Goal: Task Accomplishment & Management: Use online tool/utility

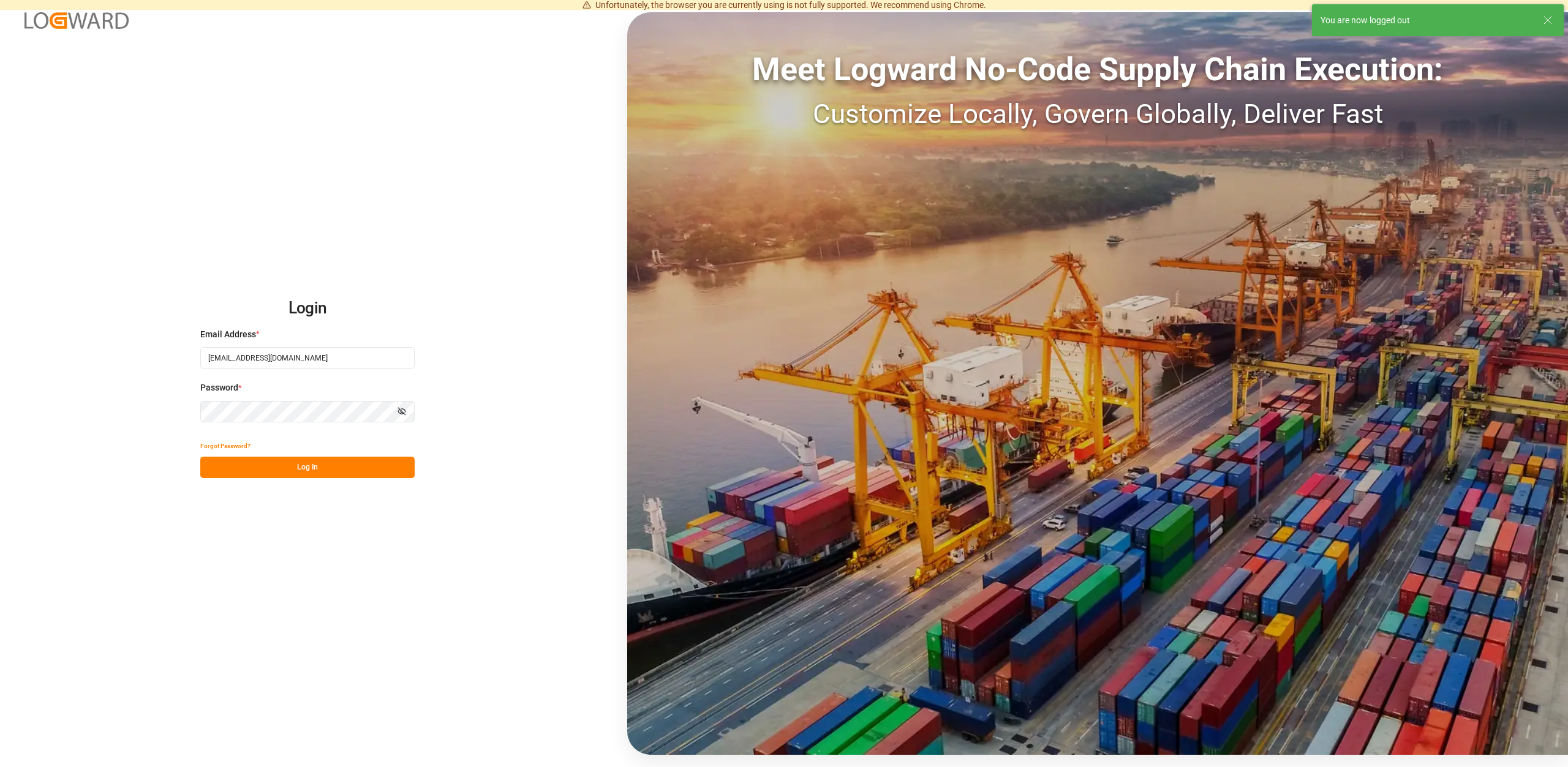
click at [313, 470] on button "Log In" at bounding box center [308, 467] width 214 height 21
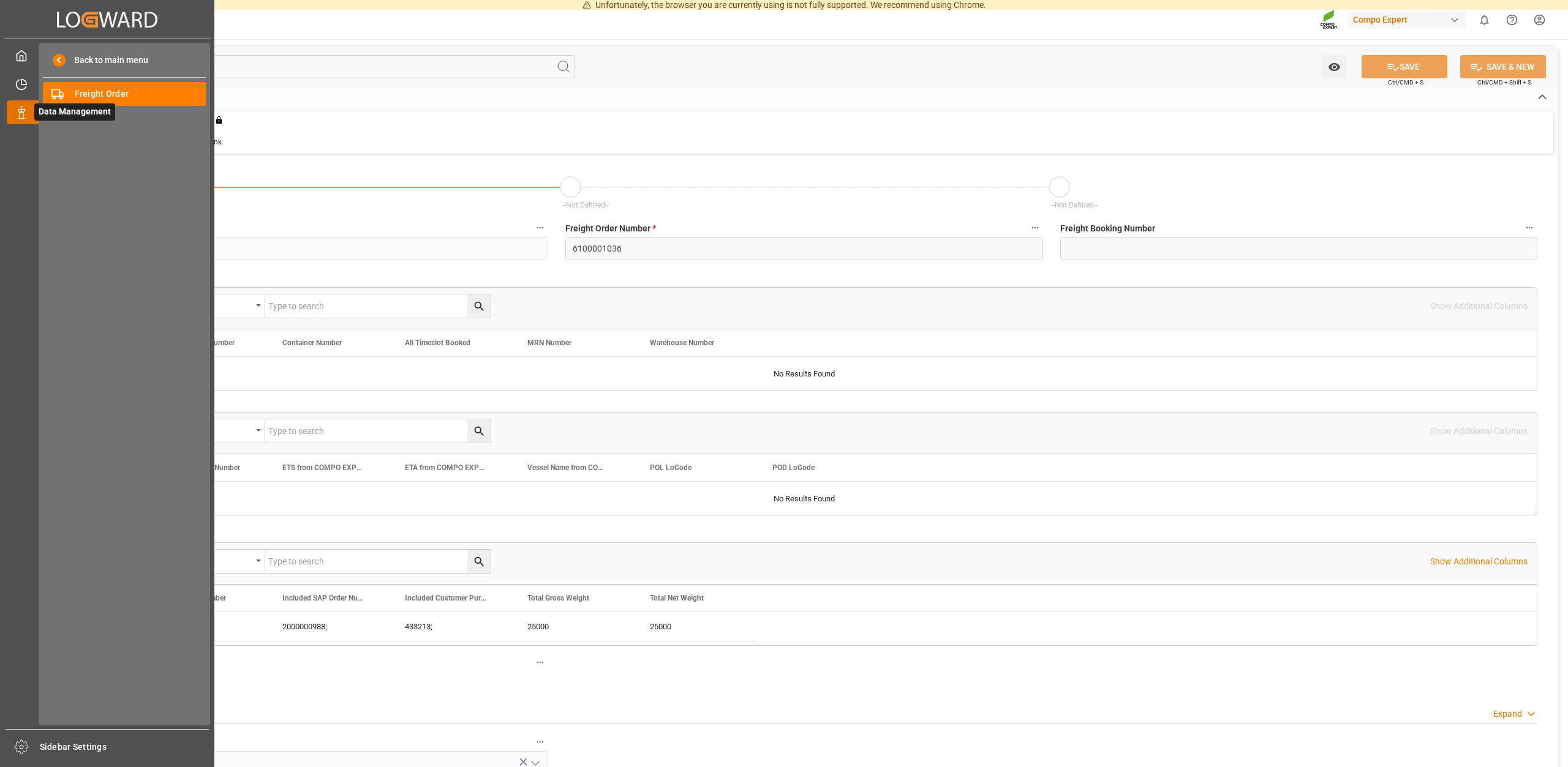
click at [16, 111] on icon at bounding box center [21, 112] width 12 height 12
click at [119, 86] on div "Freight Order Freight Order" at bounding box center [125, 94] width 163 height 24
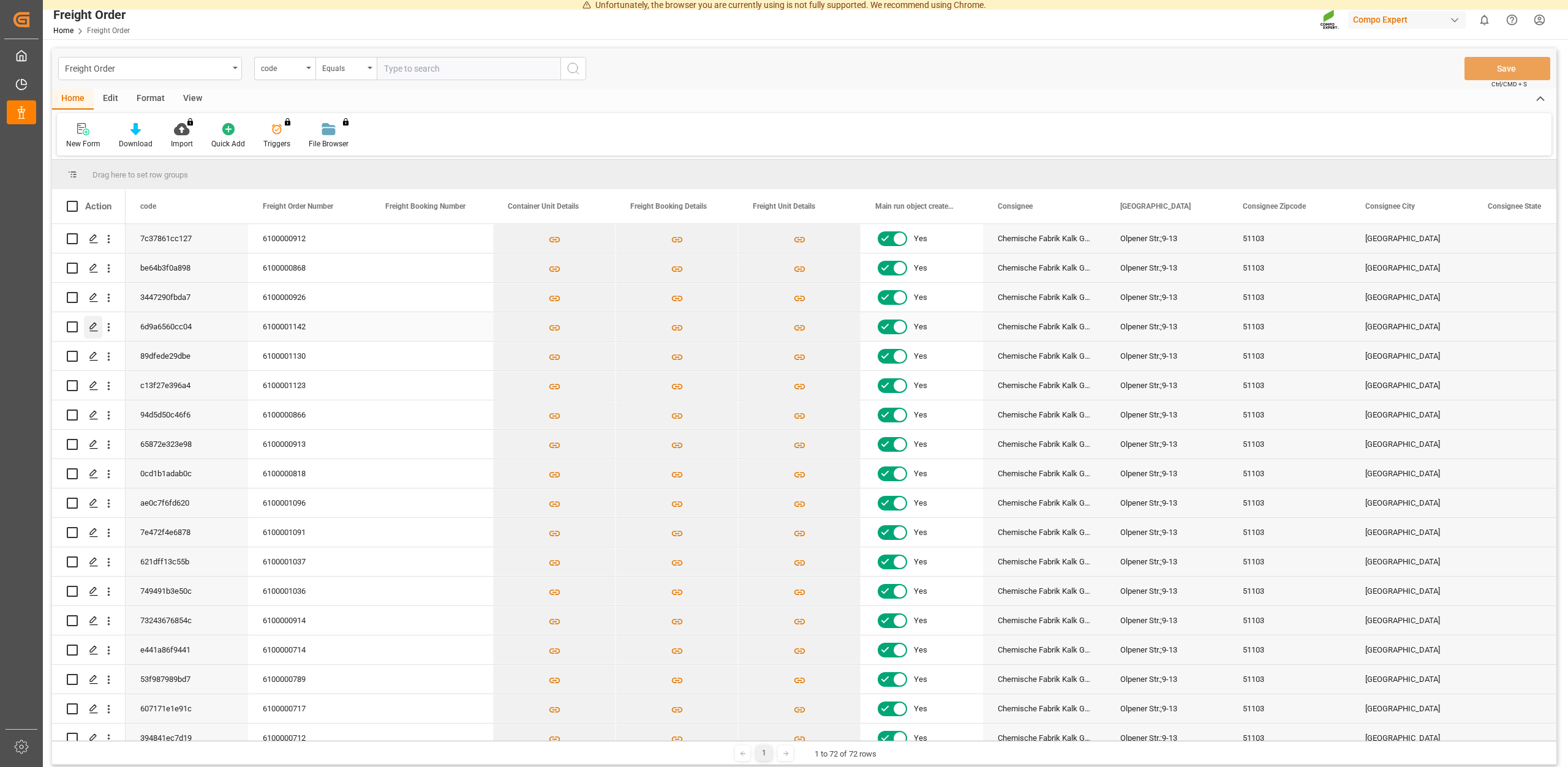
click at [92, 327] on icon "Press SPACE to select this row." at bounding box center [93, 327] width 10 height 10
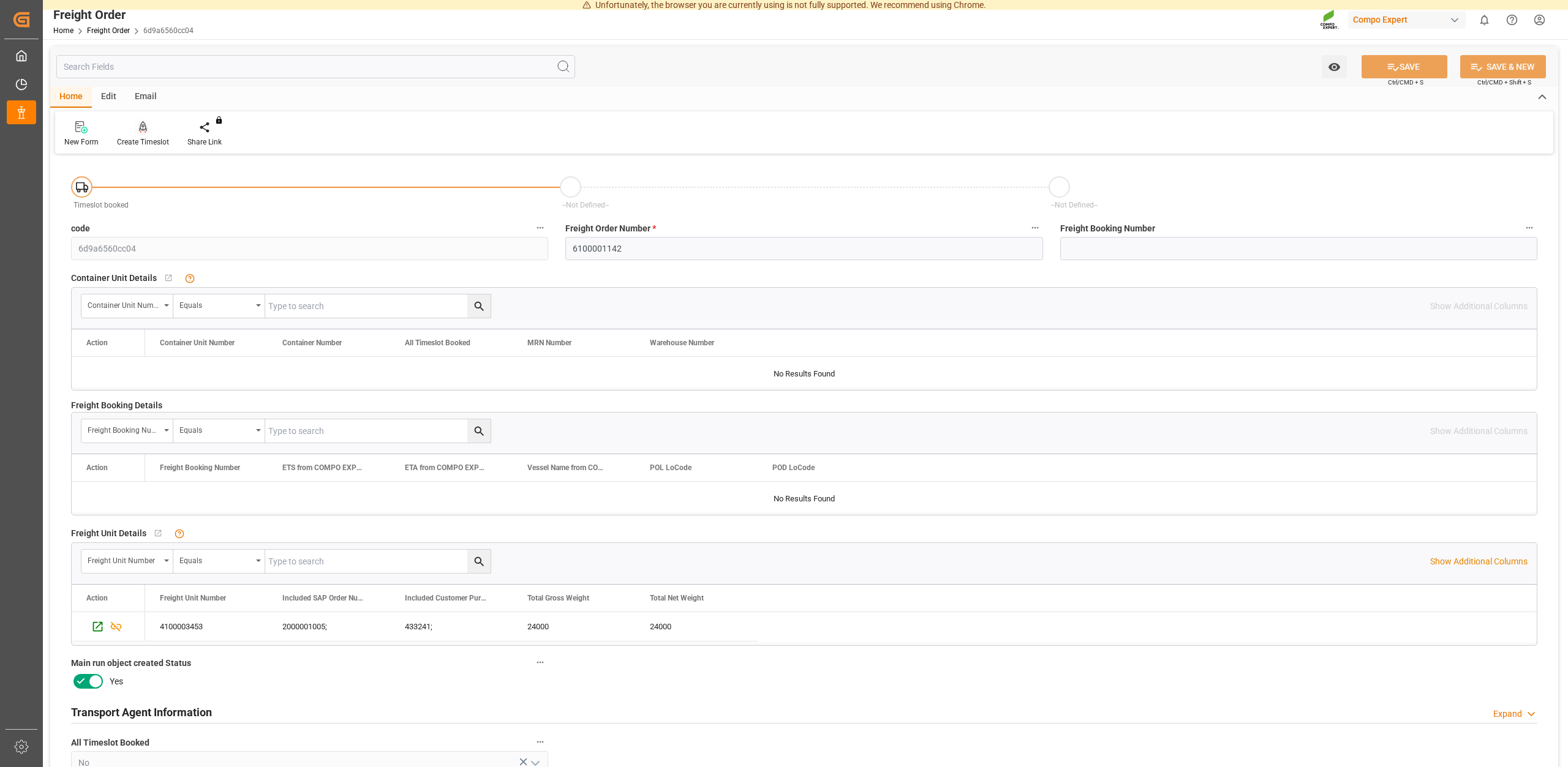
click at [141, 140] on div "Create Timeslot" at bounding box center [143, 142] width 52 height 11
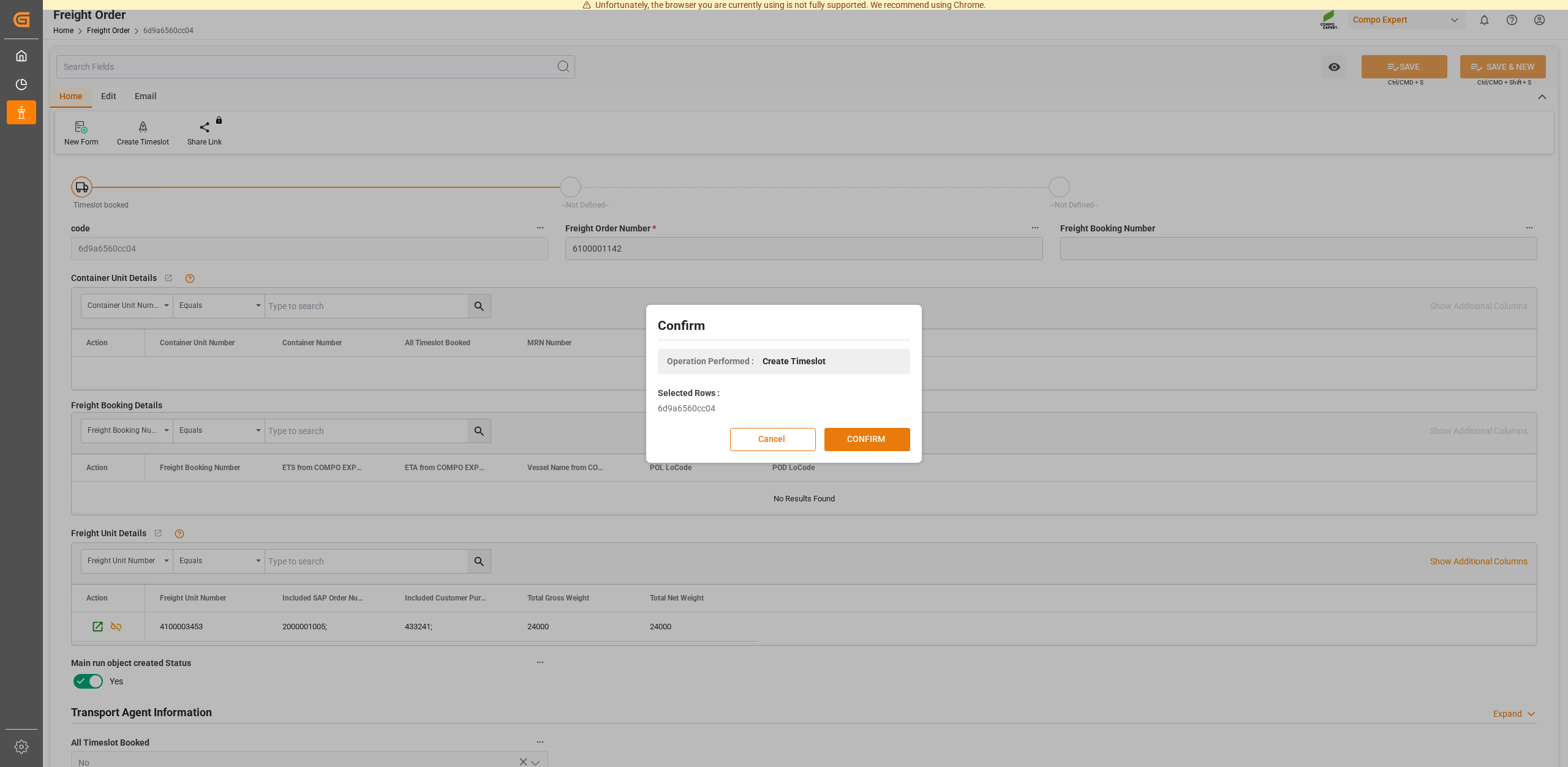
click at [854, 431] on button "CONFIRM" at bounding box center [868, 439] width 86 height 23
click at [909, 194] on div "Confirm Operation Performed : Create Timeslot Selected Rows : 6d9a6560cc04 Canc…" at bounding box center [784, 383] width 1568 height 767
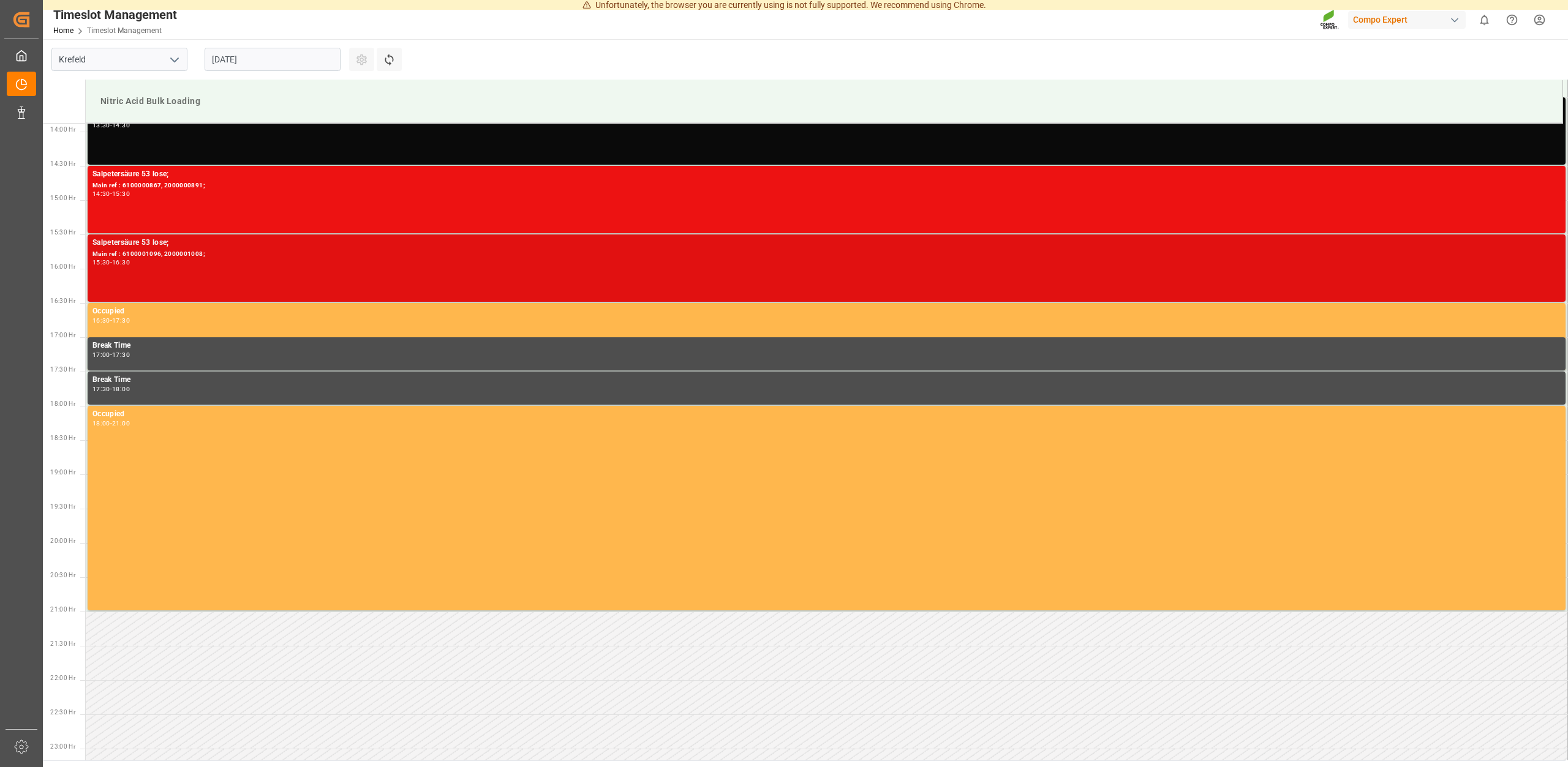
scroll to position [952, 0]
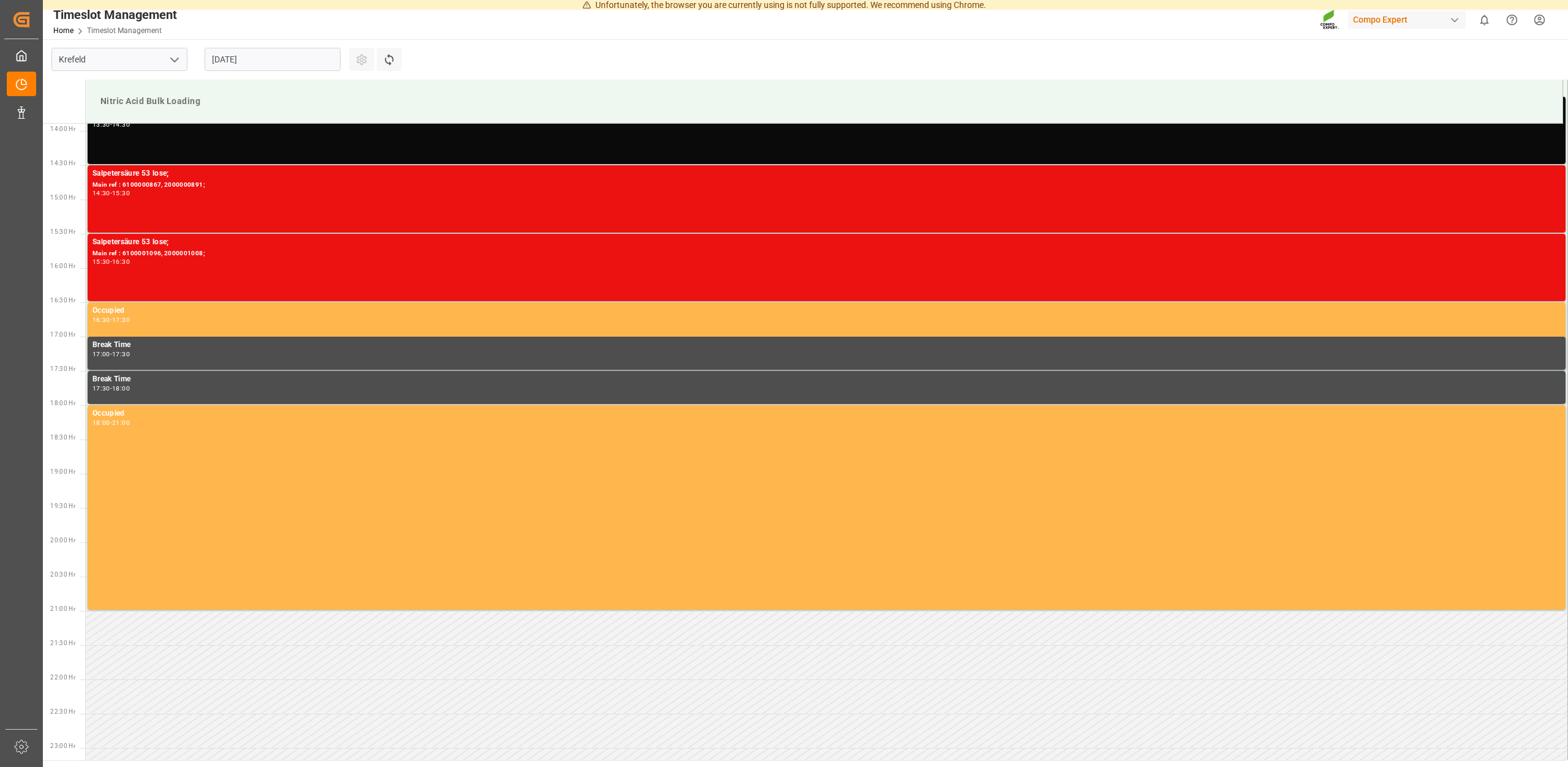
click at [297, 64] on input "[DATE]" at bounding box center [272, 59] width 136 height 23
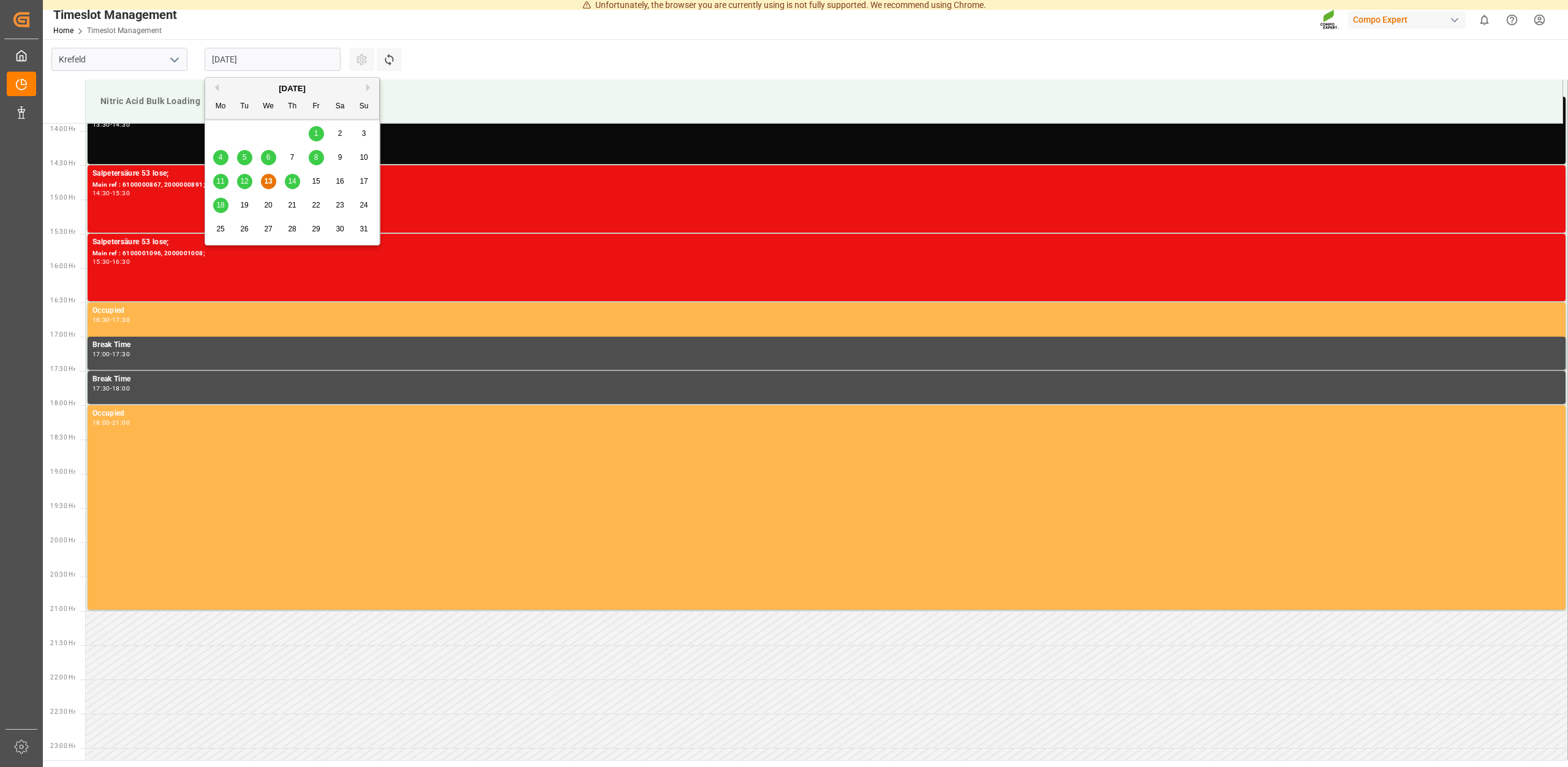
click at [317, 181] on span "15" at bounding box center [315, 181] width 8 height 8
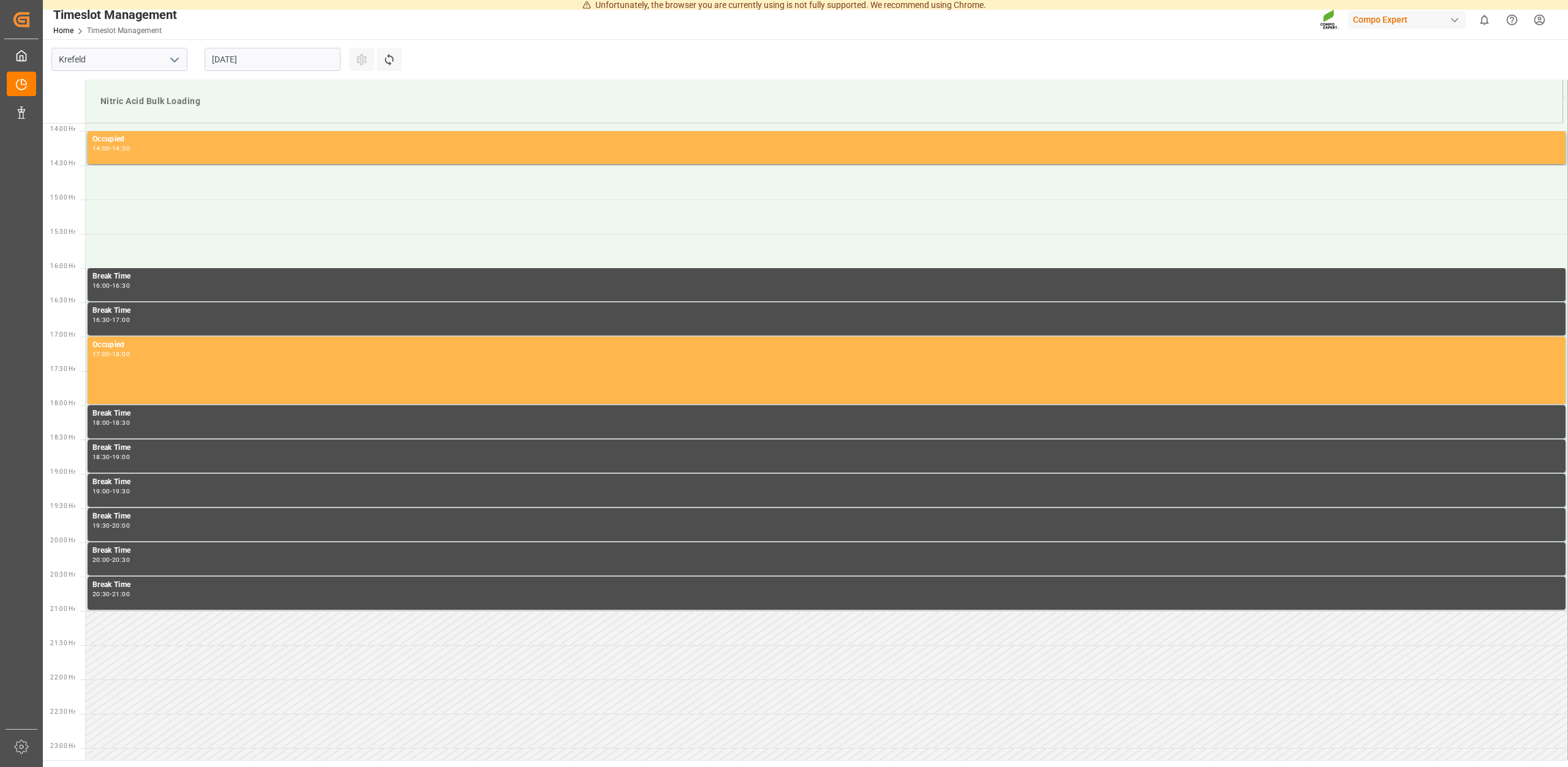
scroll to position [640, 0]
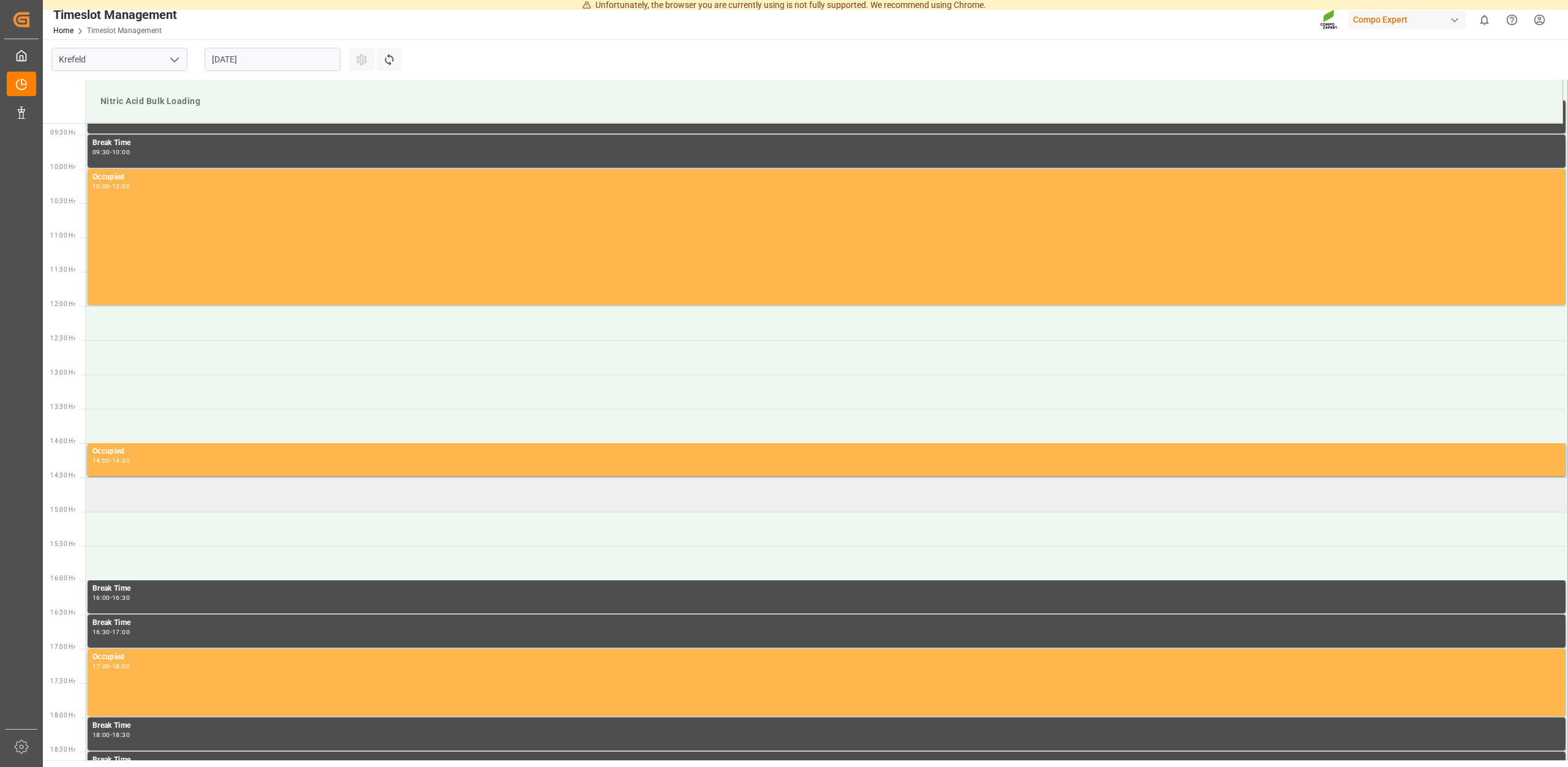
click at [124, 492] on td at bounding box center [827, 494] width 1482 height 34
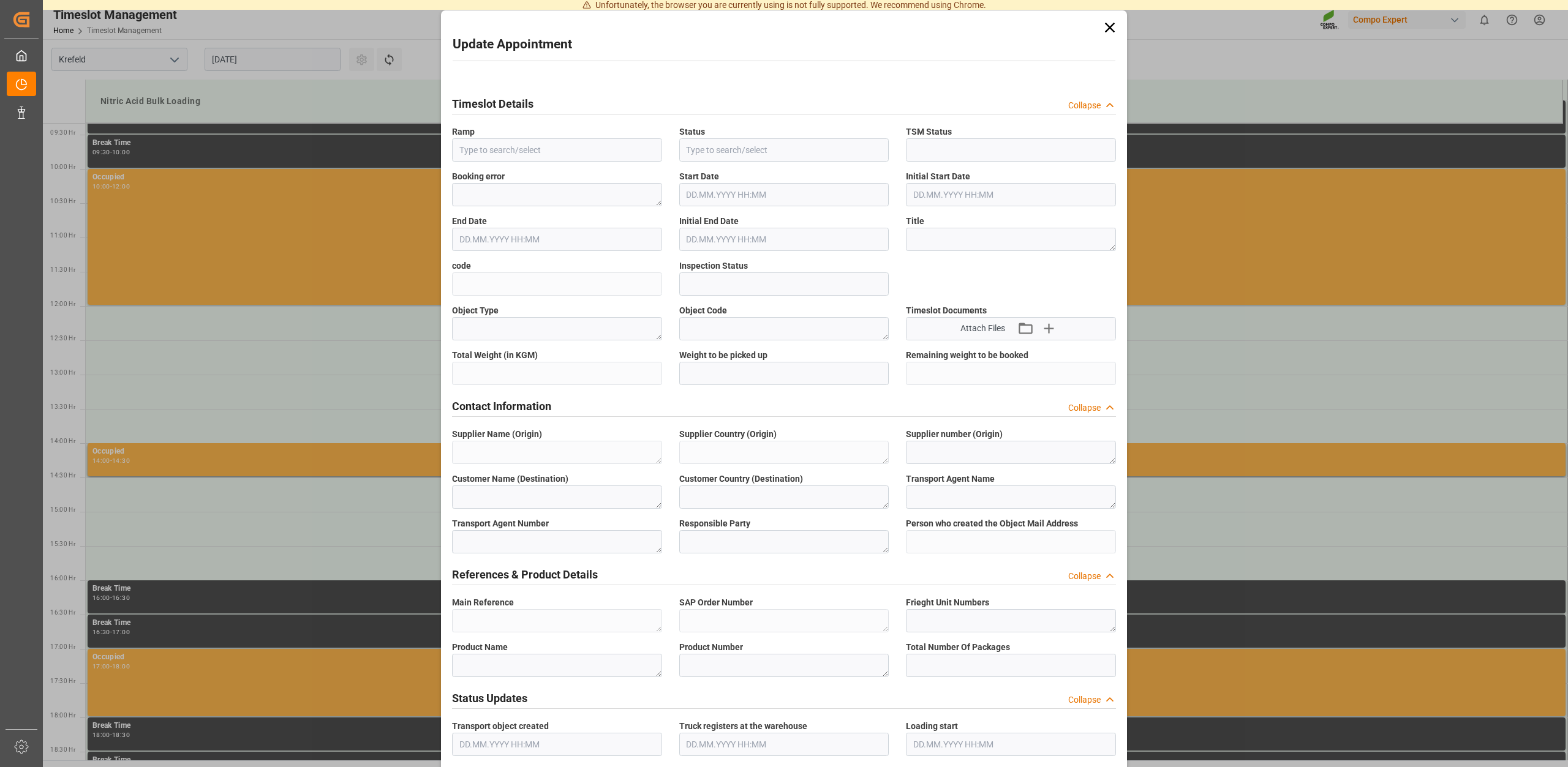
type input "Nitric Acid Bulk Loading"
type input "Transport object created"
type input "Booked"
type input "7ac7b6b58005"
type input "Open"
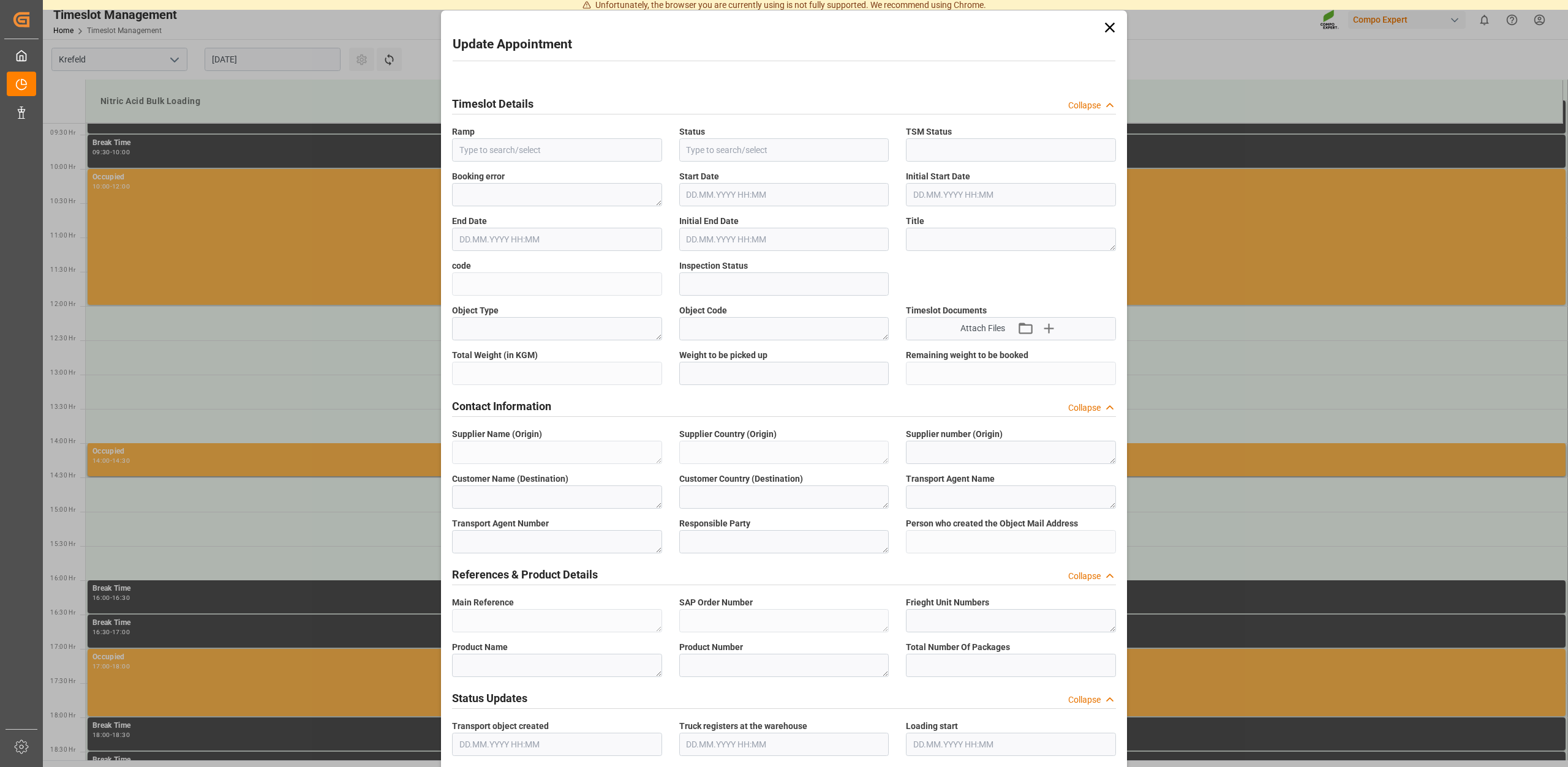
type textarea "Main-Run"
type input "24000"
type textarea "SP_EWM"
type textarea "Chemische Fabrik Kalk GmbH"
type textarea "DE"
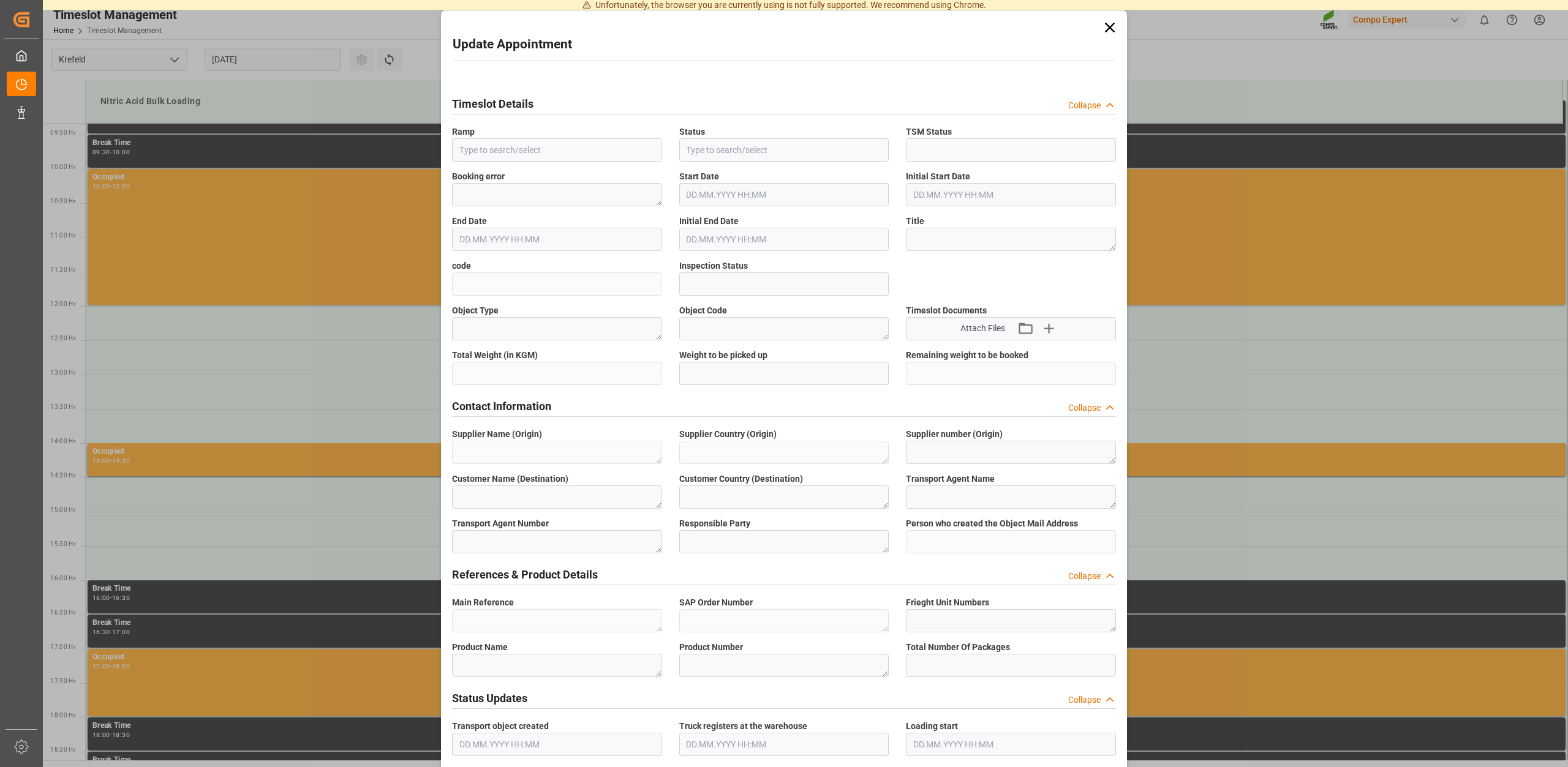
type textarea "Chemische Fabrik Kalk GmbH, (CFK)"
type textarea "5355955"
type textarea "Compo Expert"
type input "christina.schley@compo-expert.com"
type textarea "6100001142"
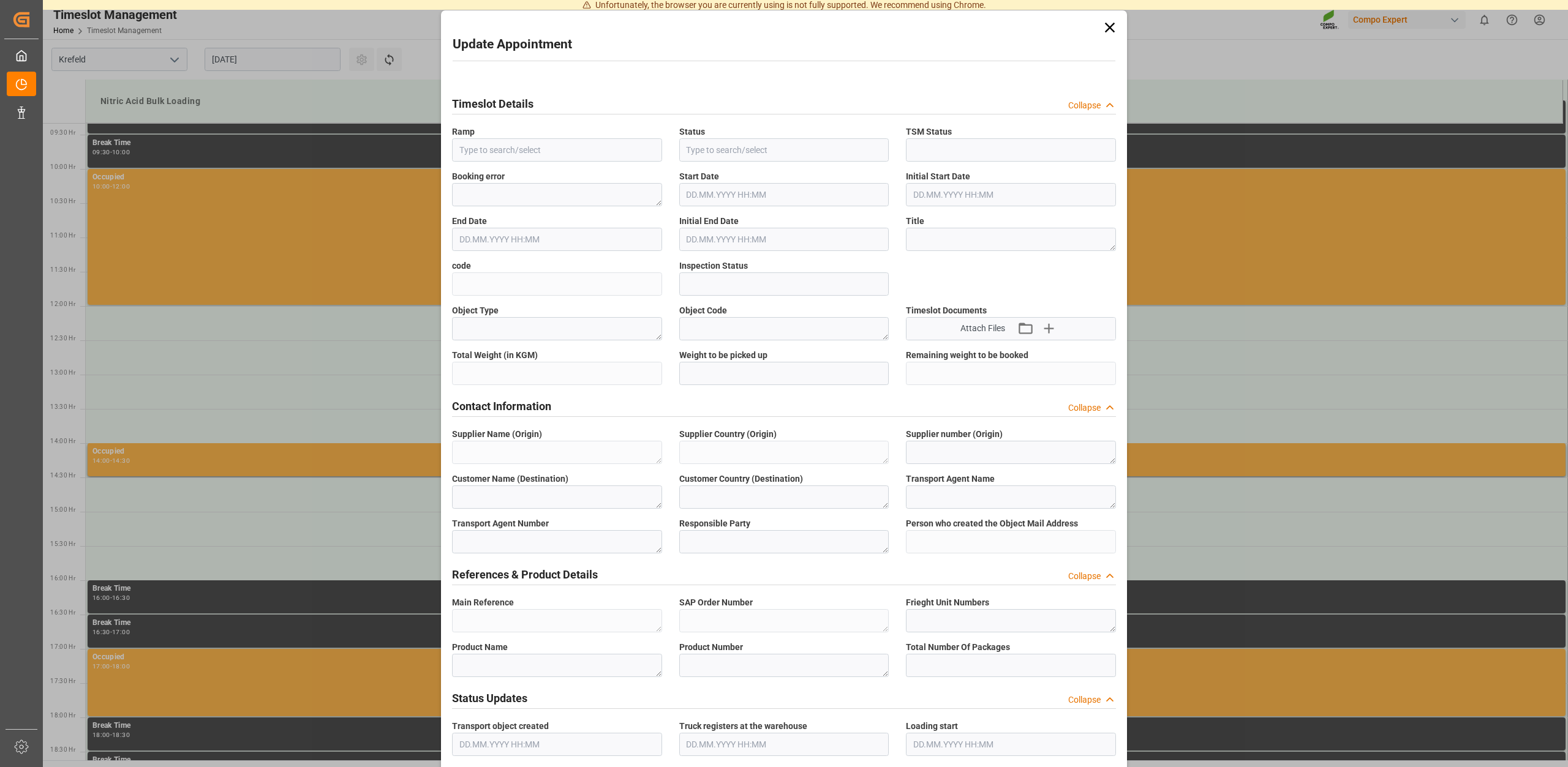
type textarea "2000001005;"
type textarea "4100003453;"
type textarea "Salpetersäure 53 lose;"
type textarea "1510002000;"
type input "0"
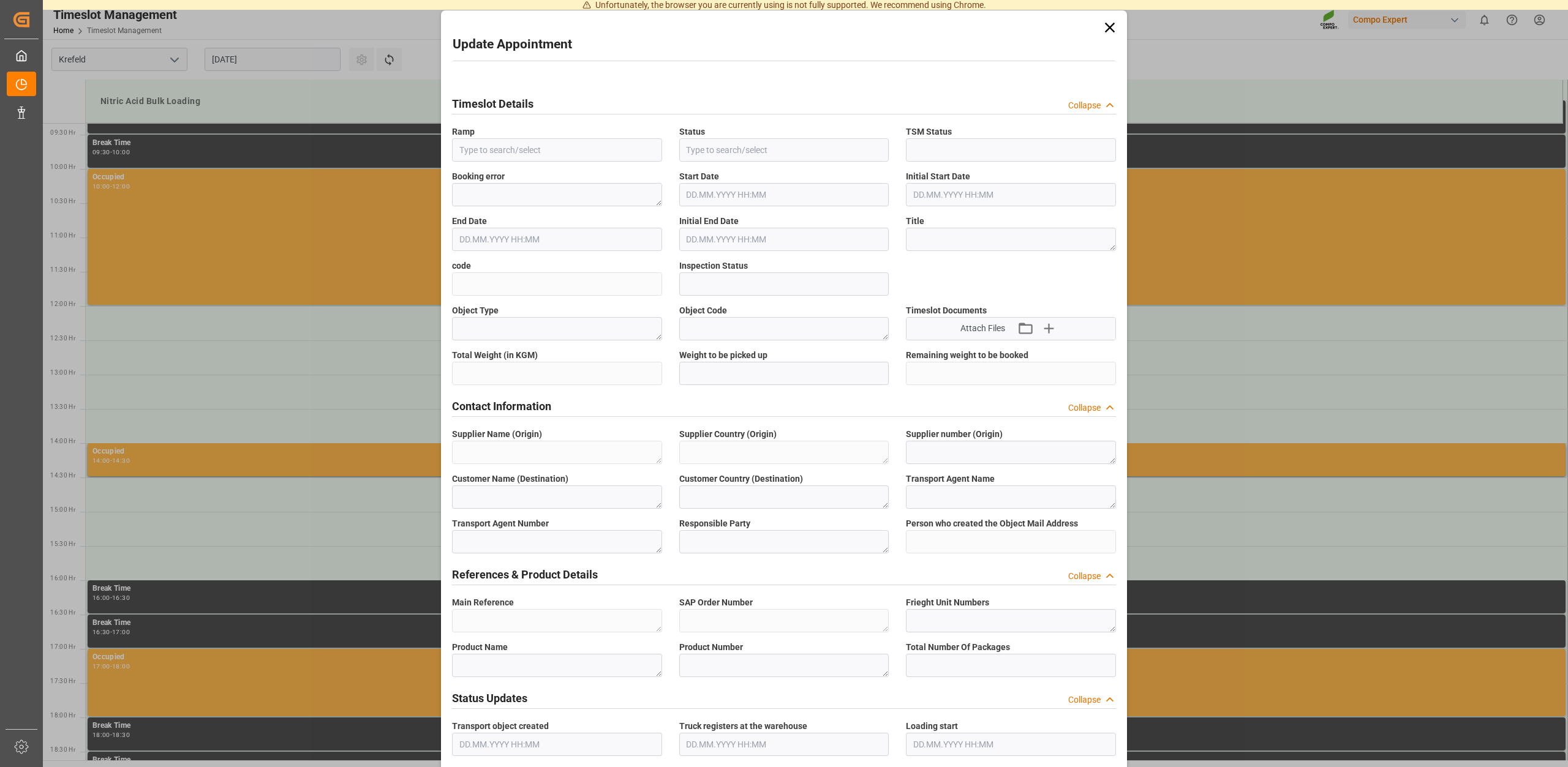
type textarea "Z100"
type textarea "3500"
type input "6100001142"
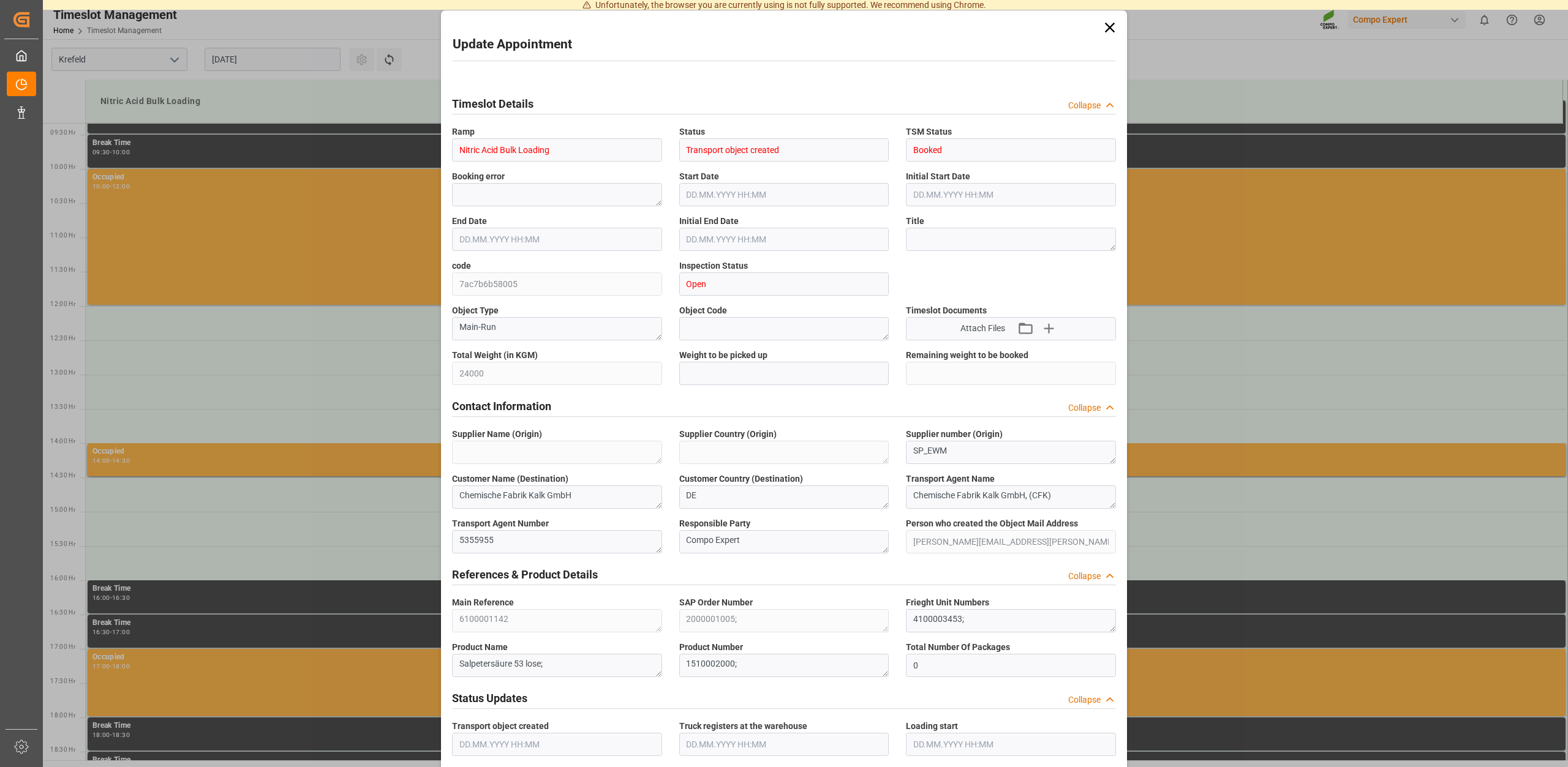
type input "15.08.2025 14:30"
type input "15.08.2025 15:00"
type input "12.08.2025 14:34"
type input "13.08.2025 13:01"
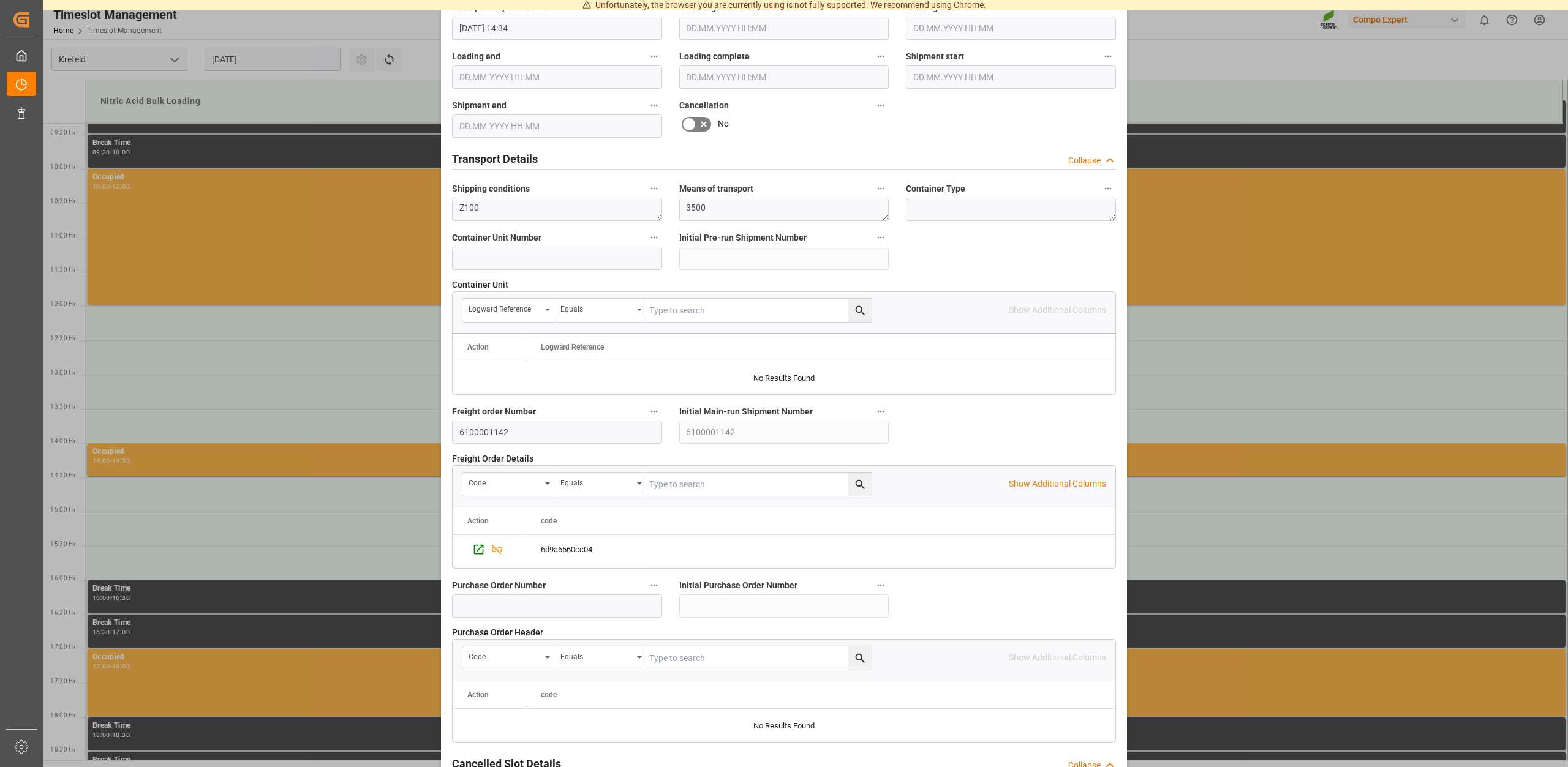
scroll to position [933, 0]
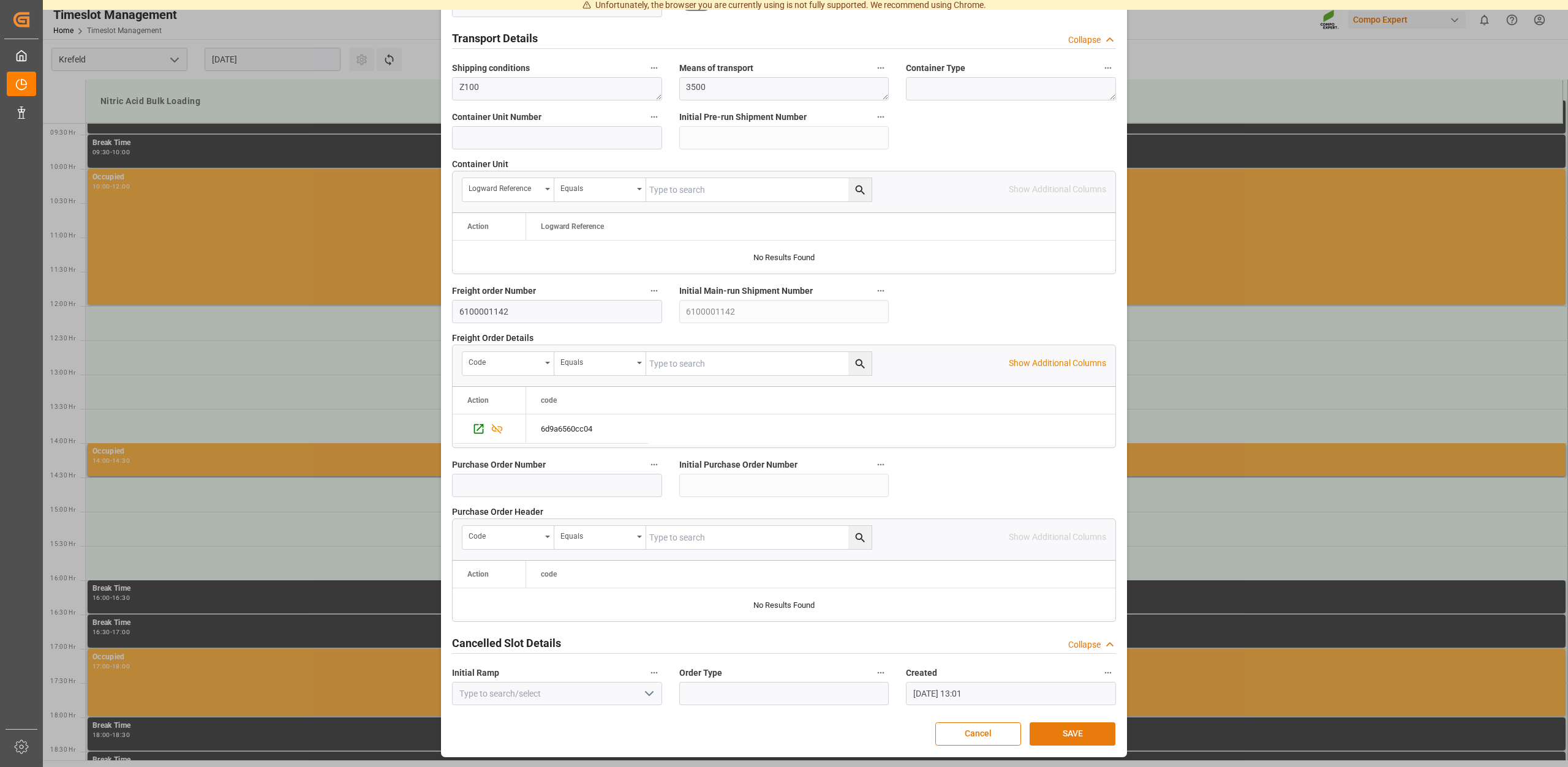
click at [1069, 732] on button "SAVE" at bounding box center [1072, 734] width 86 height 23
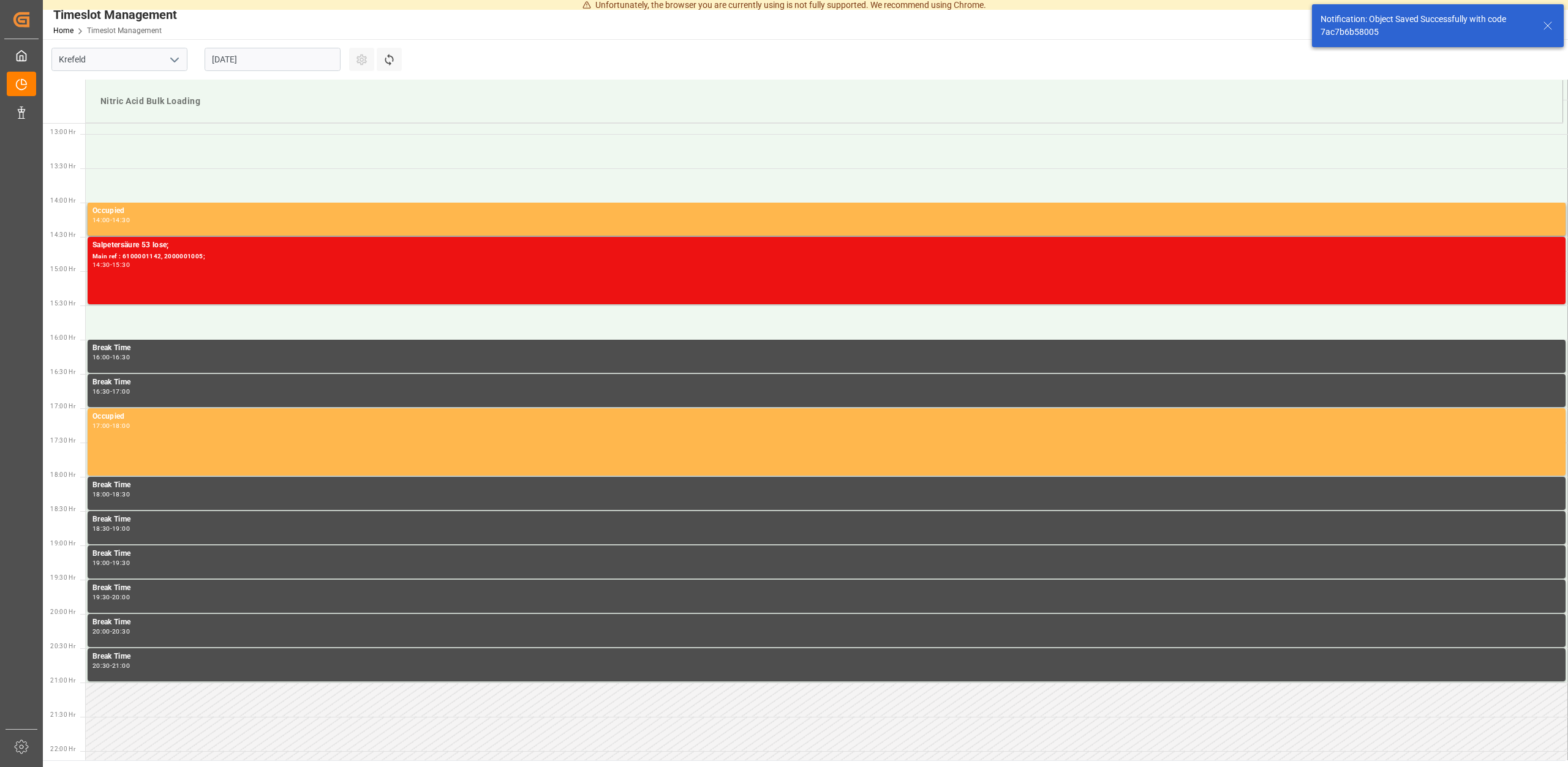
scroll to position [883, 0]
